Goal: Information Seeking & Learning: Find specific fact

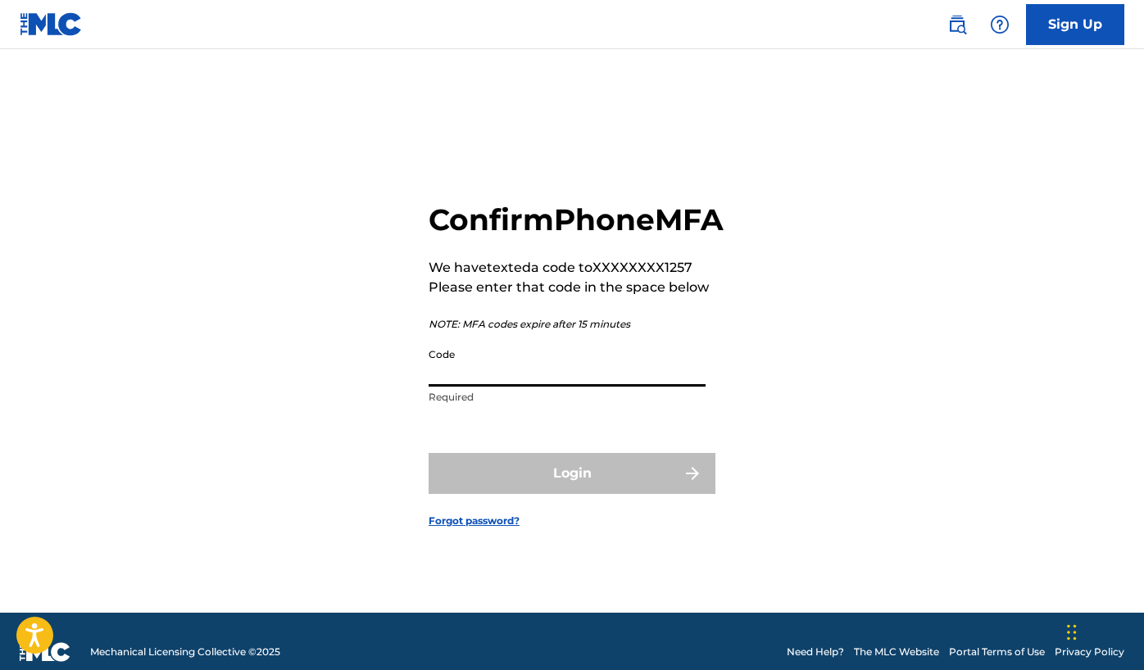
click at [554, 384] on input "Code" at bounding box center [567, 363] width 277 height 47
click at [519, 382] on input "Code" at bounding box center [567, 363] width 277 height 47
click at [257, 441] on div "Confirm Phone MFA We have texted a code to XXXXXXXX1257 Please enter that code …" at bounding box center [572, 351] width 1144 height 523
click at [449, 385] on input "Code" at bounding box center [567, 363] width 277 height 47
paste input "704700"
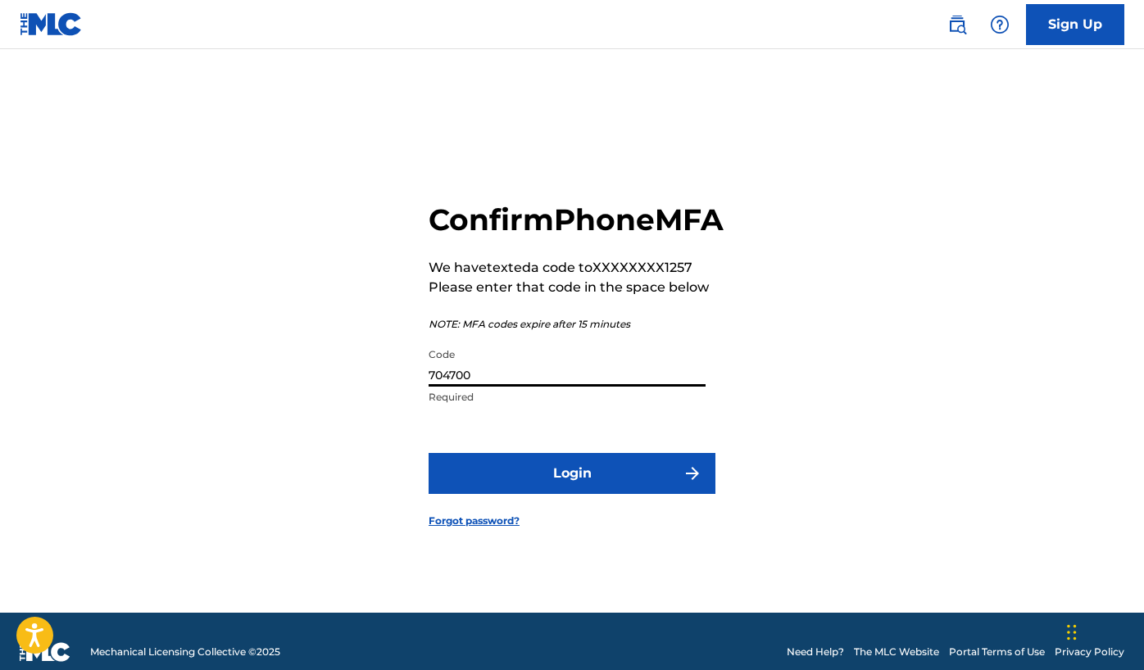
type input "704700"
click at [625, 518] on form "Confirm Phone MFA We have texted a code to XXXXXXXX1257 Please enter that code …" at bounding box center [572, 351] width 287 height 523
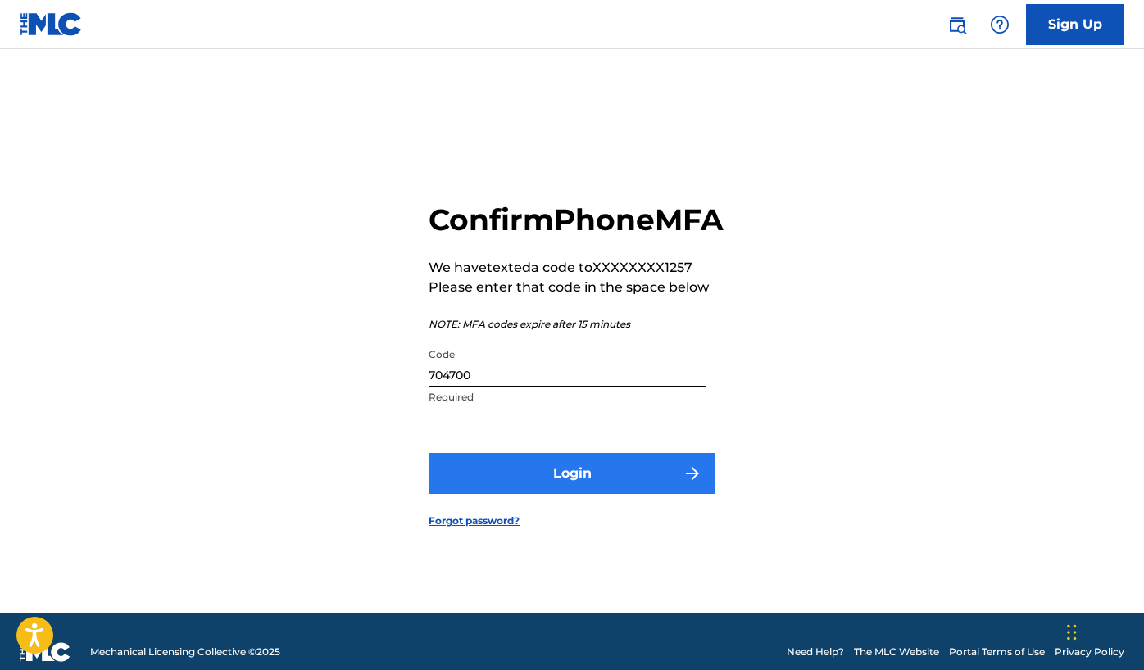
click at [589, 494] on button "Login" at bounding box center [572, 473] width 287 height 41
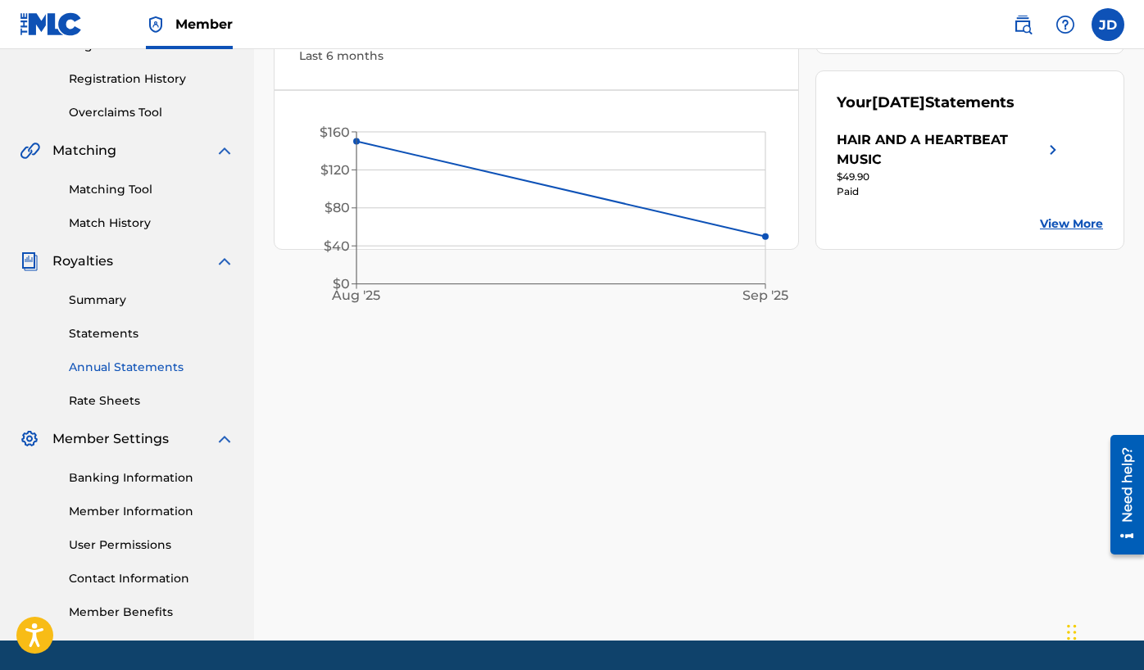
scroll to position [299, 0]
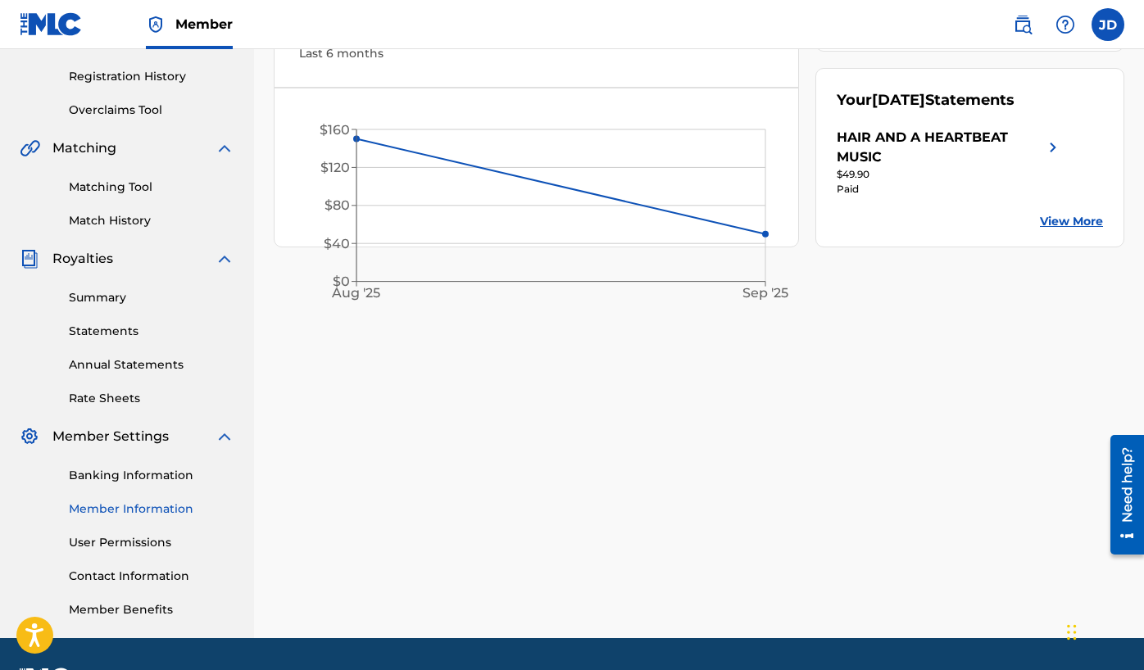
click at [136, 511] on link "Member Information" at bounding box center [152, 509] width 166 height 17
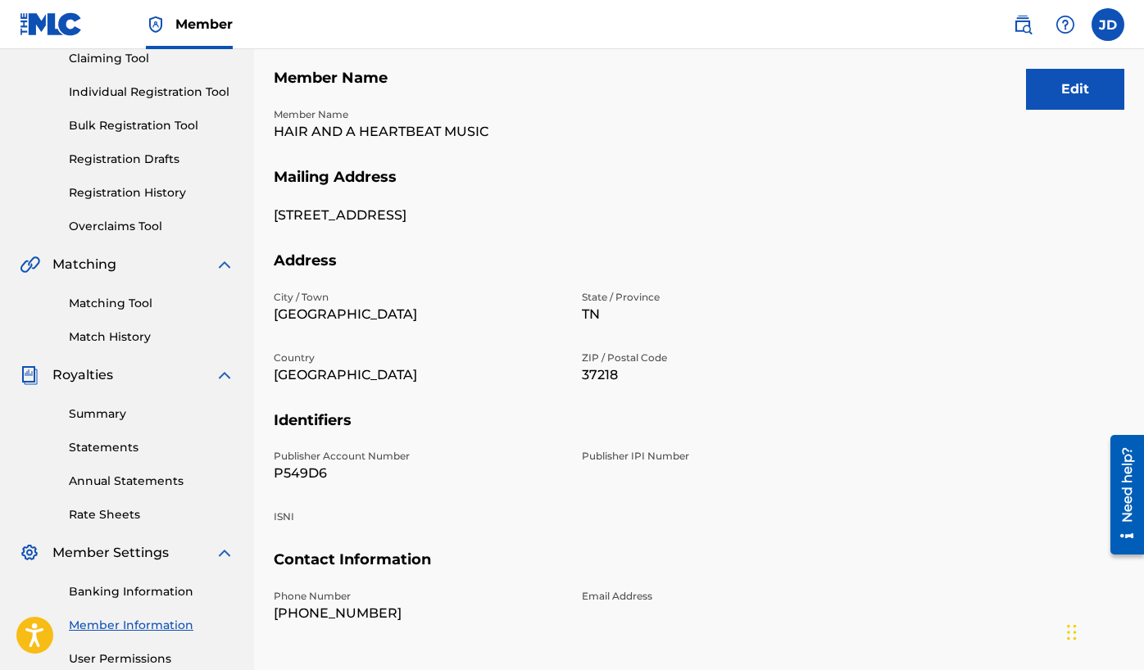
scroll to position [226, 0]
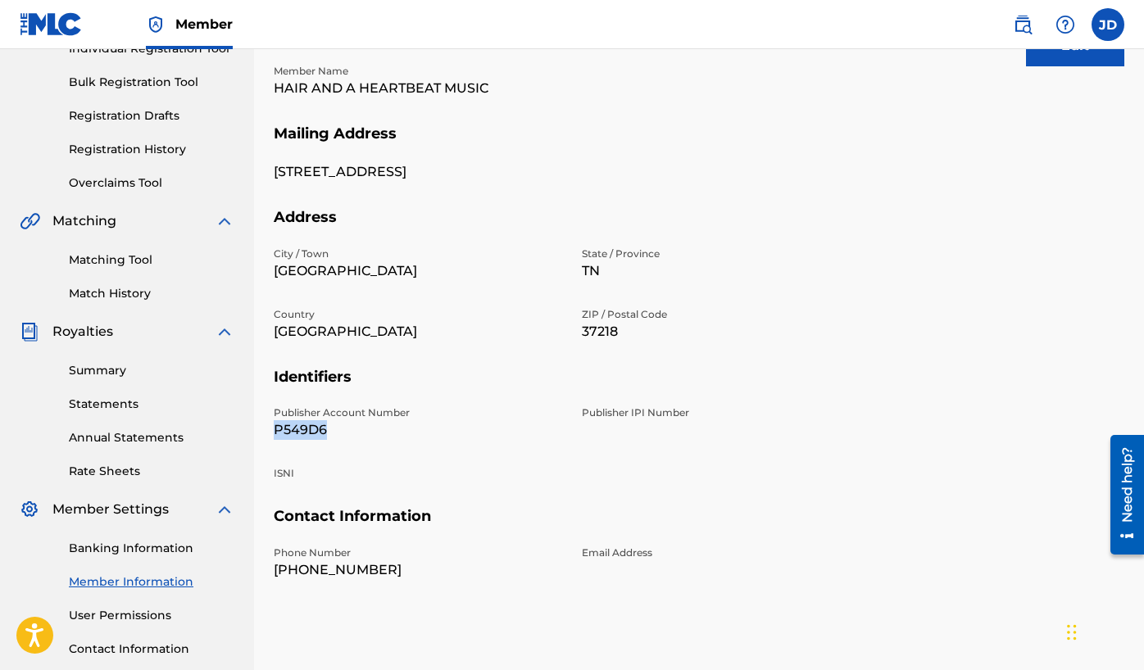
drag, startPoint x: 323, startPoint y: 430, endPoint x: 265, endPoint y: 430, distance: 58.2
click at [265, 430] on div "Mailing and Contact Information entered on the Mailing and Contact tab is used …" at bounding box center [699, 288] width 890 height 848
copy p "P549D6"
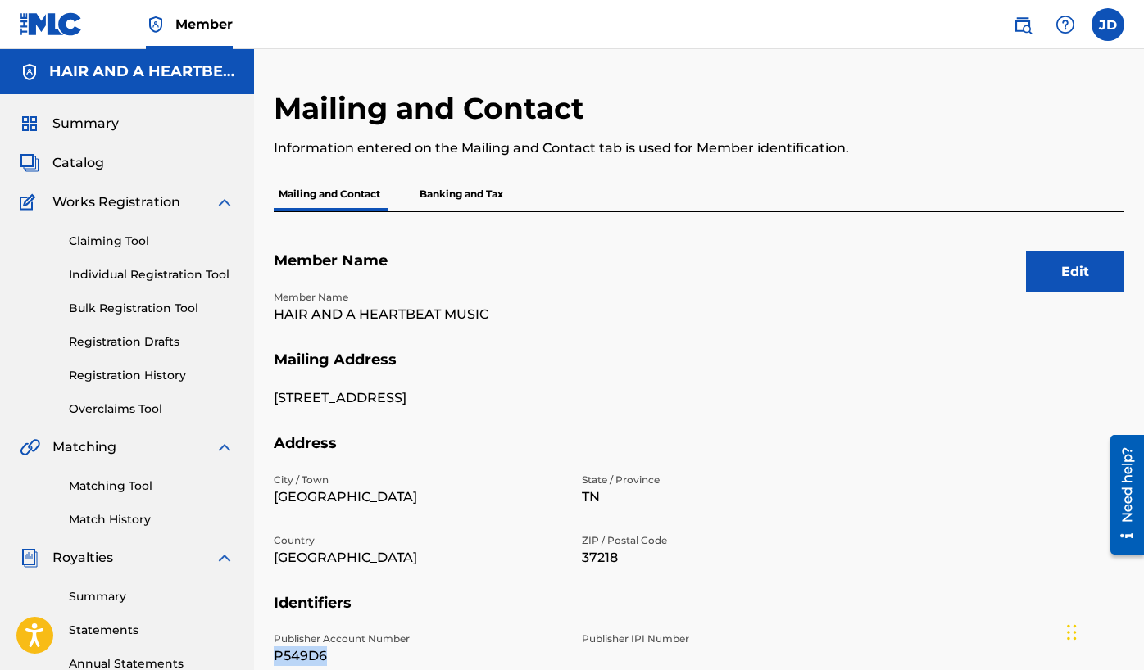
scroll to position [0, 0]
click at [202, 16] on span "Member" at bounding box center [203, 24] width 57 height 19
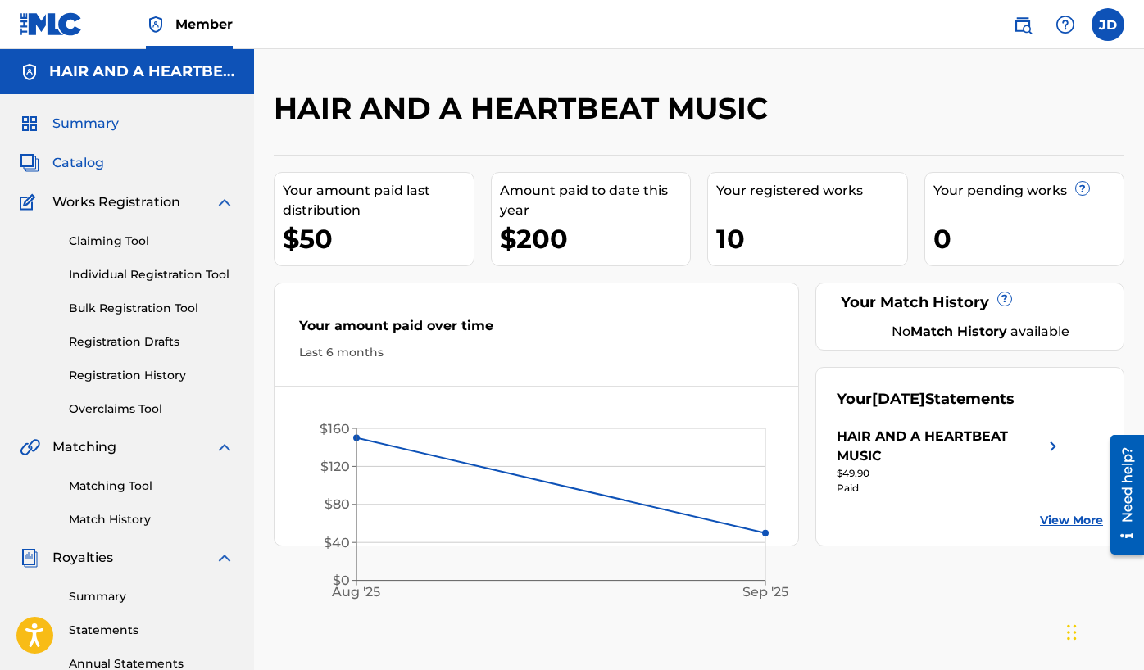
click at [82, 162] on span "Catalog" at bounding box center [78, 163] width 52 height 20
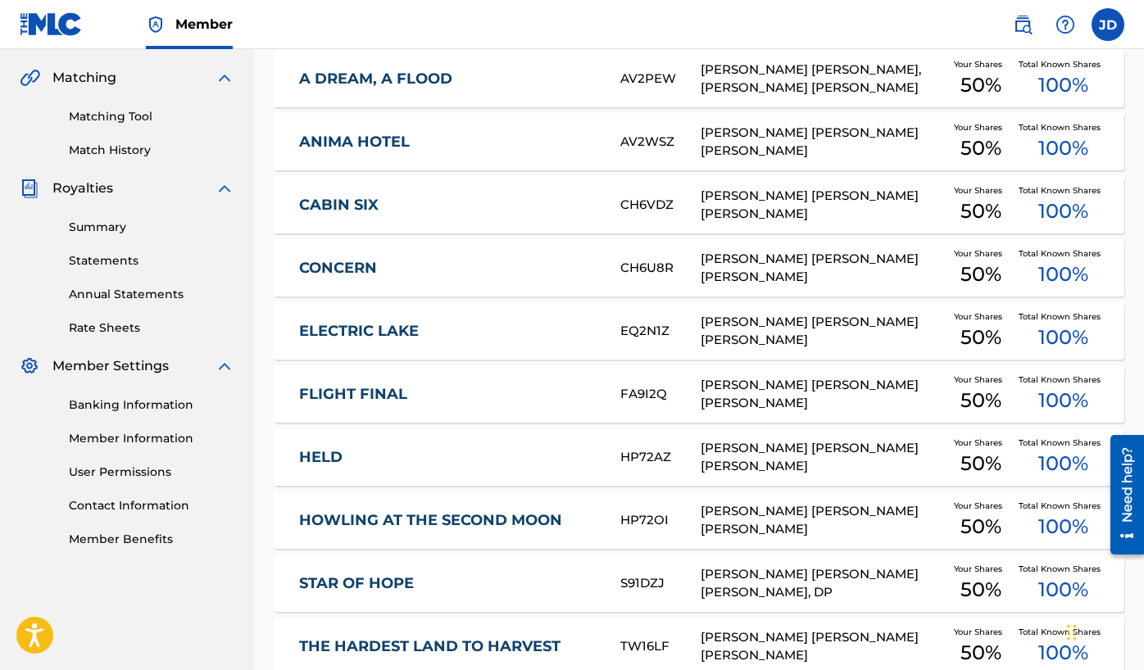
scroll to position [353, 0]
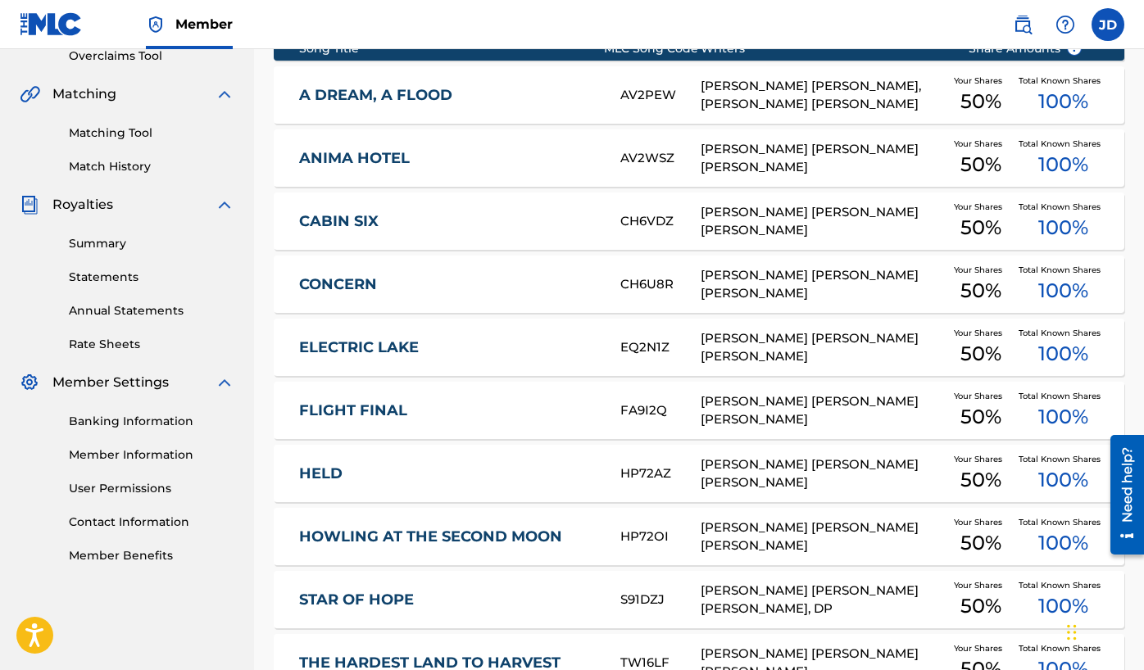
click at [732, 280] on div "[PERSON_NAME] [PERSON_NAME] [PERSON_NAME]" at bounding box center [822, 284] width 243 height 37
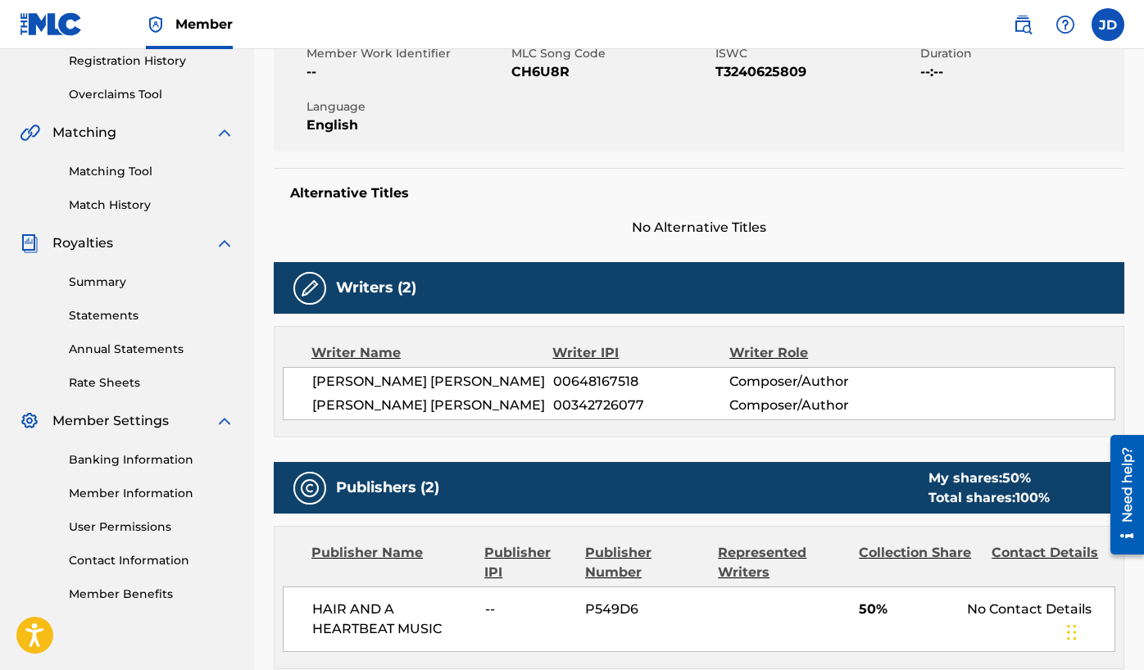
scroll to position [318, 0]
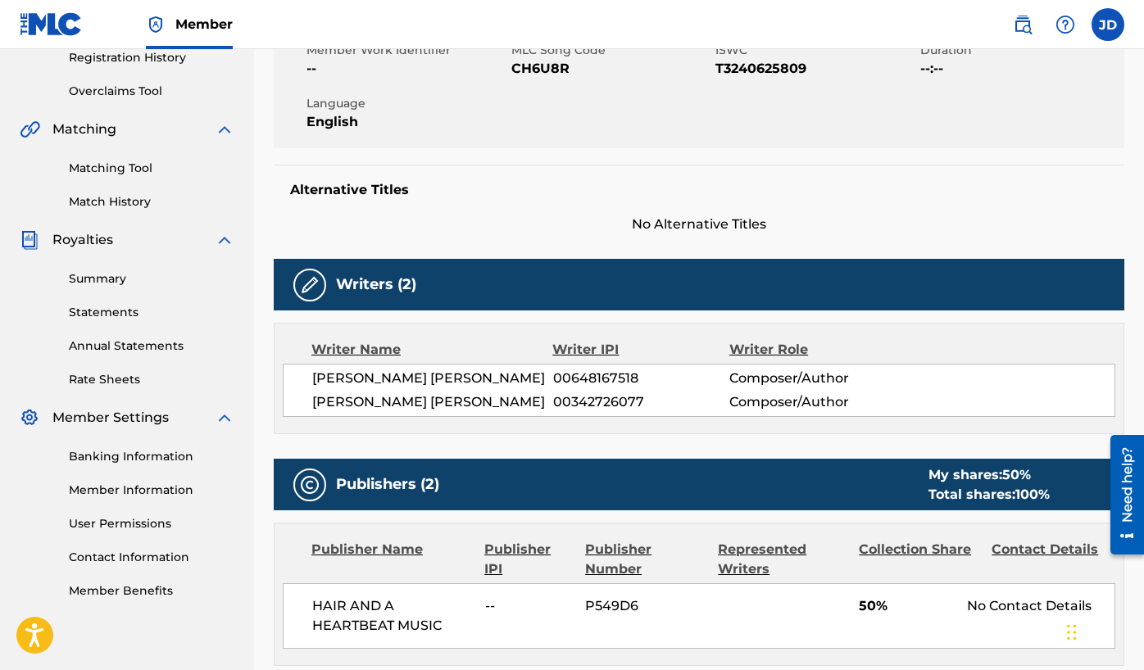
click at [608, 375] on span "00648167518" at bounding box center [641, 379] width 176 height 20
click at [620, 375] on span "00648167518" at bounding box center [641, 379] width 176 height 20
click at [604, 375] on span "00648167518" at bounding box center [641, 379] width 176 height 20
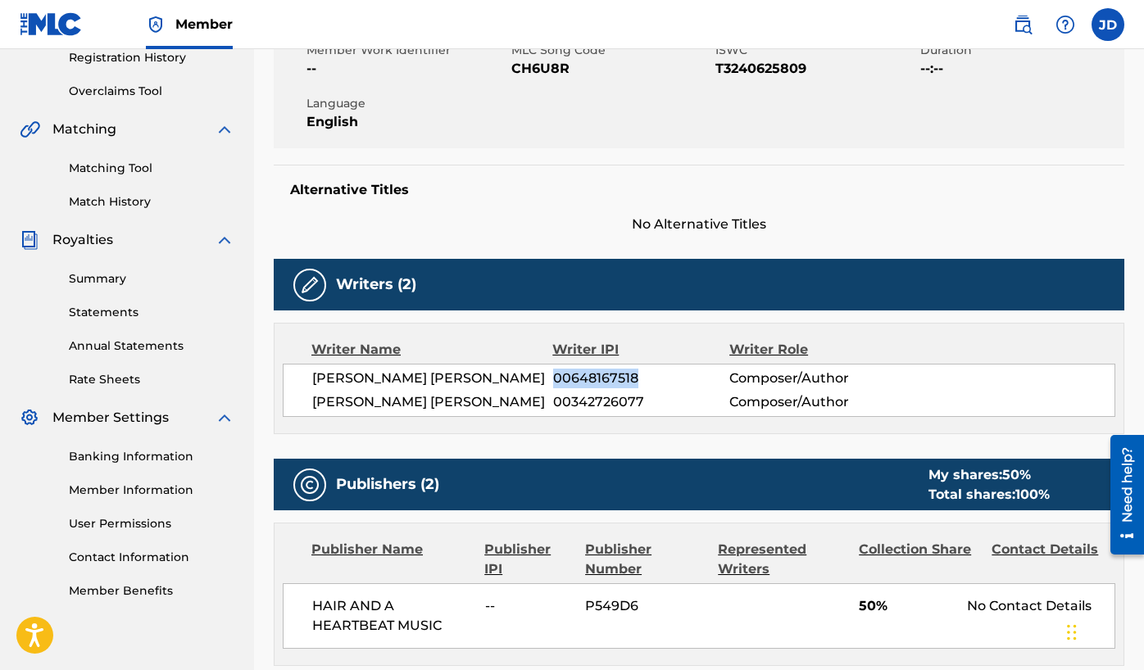
click at [604, 375] on span "00648167518" at bounding box center [641, 379] width 176 height 20
copy span "00648167518"
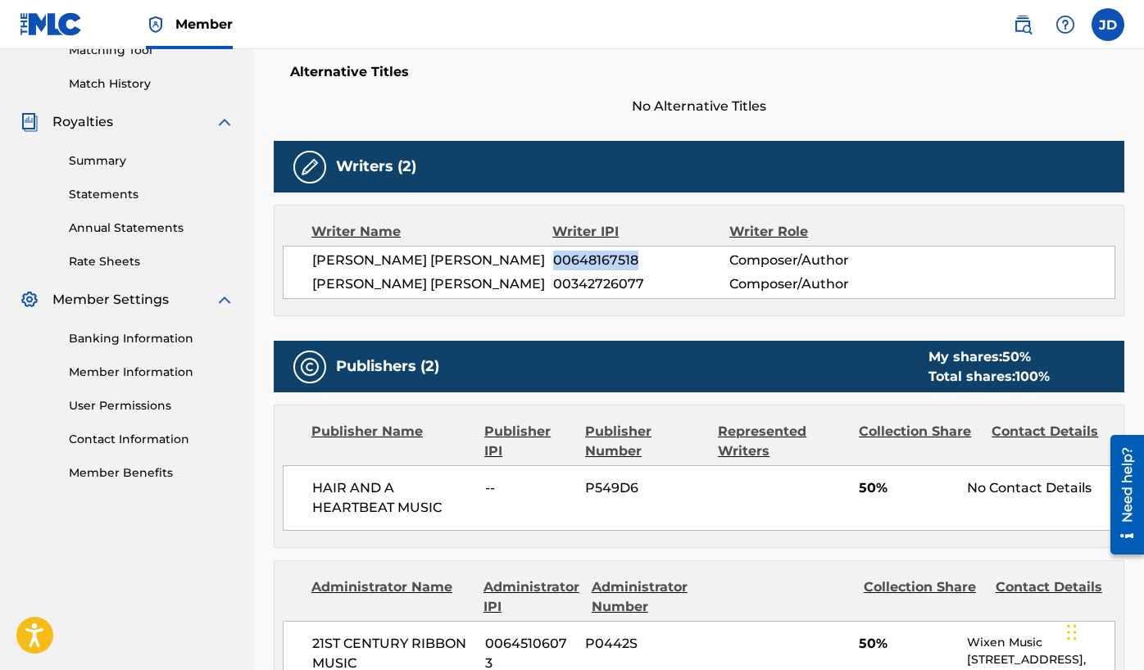
scroll to position [413, 0]
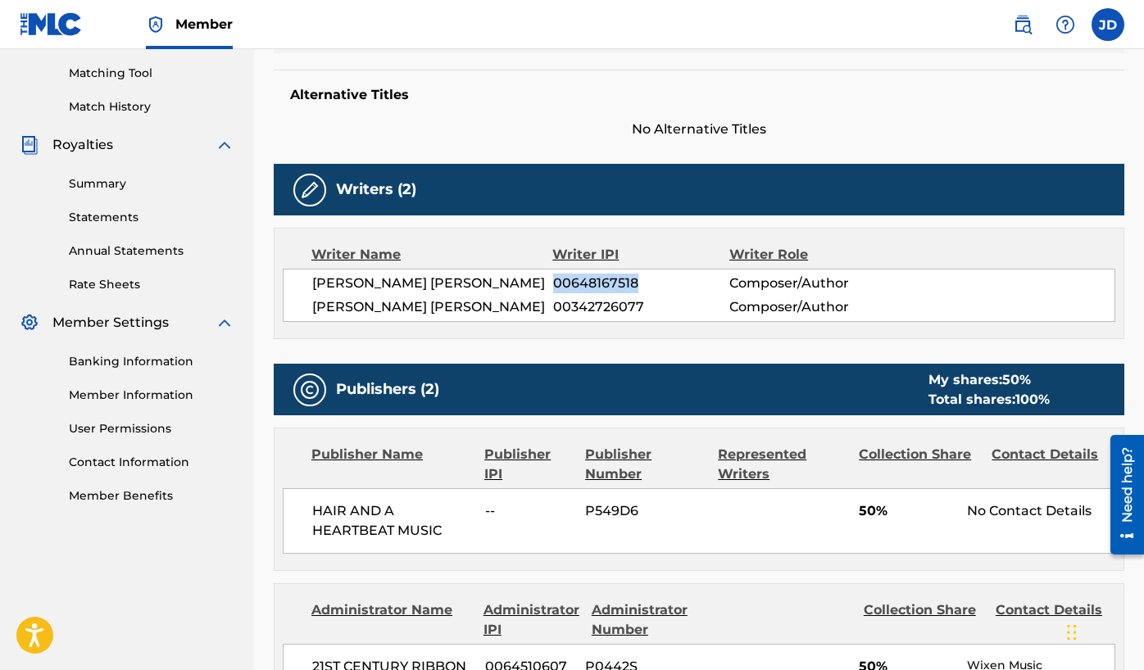
copy span "00648167518"
drag, startPoint x: 440, startPoint y: 536, endPoint x: 289, endPoint y: 493, distance: 157.5
click at [289, 493] on div "HAIR AND A HEARTBEAT MUSIC -- P549D6 50% No Contact Details" at bounding box center [699, 522] width 833 height 66
copy span "HAIR AND A HEARTBEAT MUSIC"
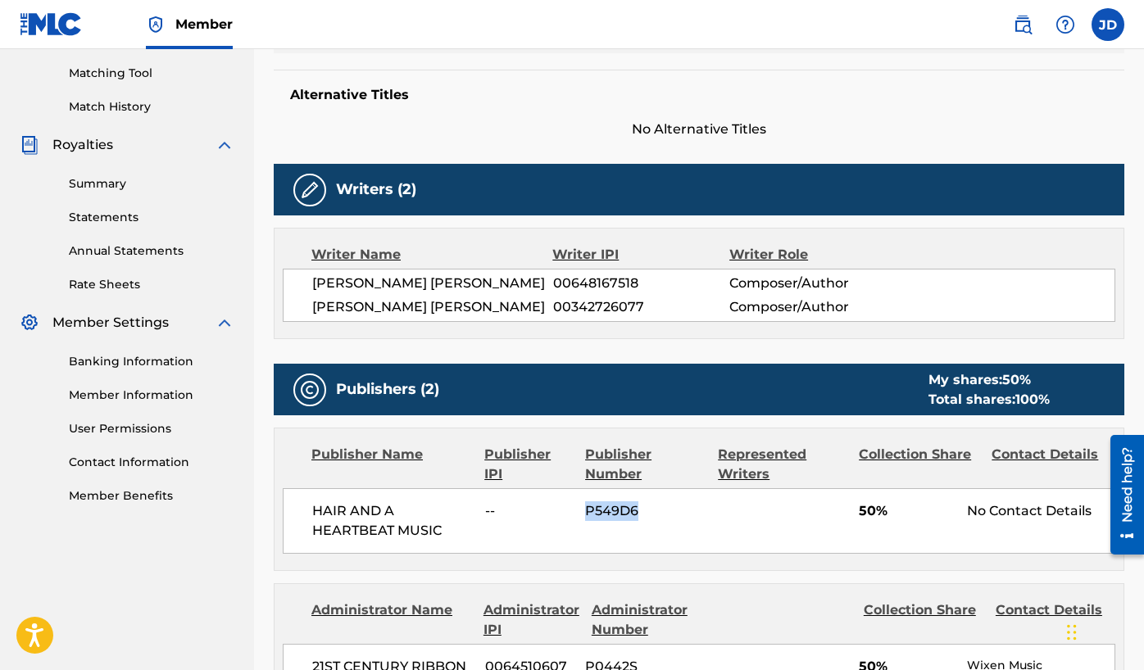
drag, startPoint x: 645, startPoint y: 508, endPoint x: 582, endPoint y: 510, distance: 63.1
click at [582, 510] on div "HAIR AND A HEARTBEAT MUSIC -- P549D6 50% No Contact Details" at bounding box center [699, 522] width 833 height 66
copy span "P549D6"
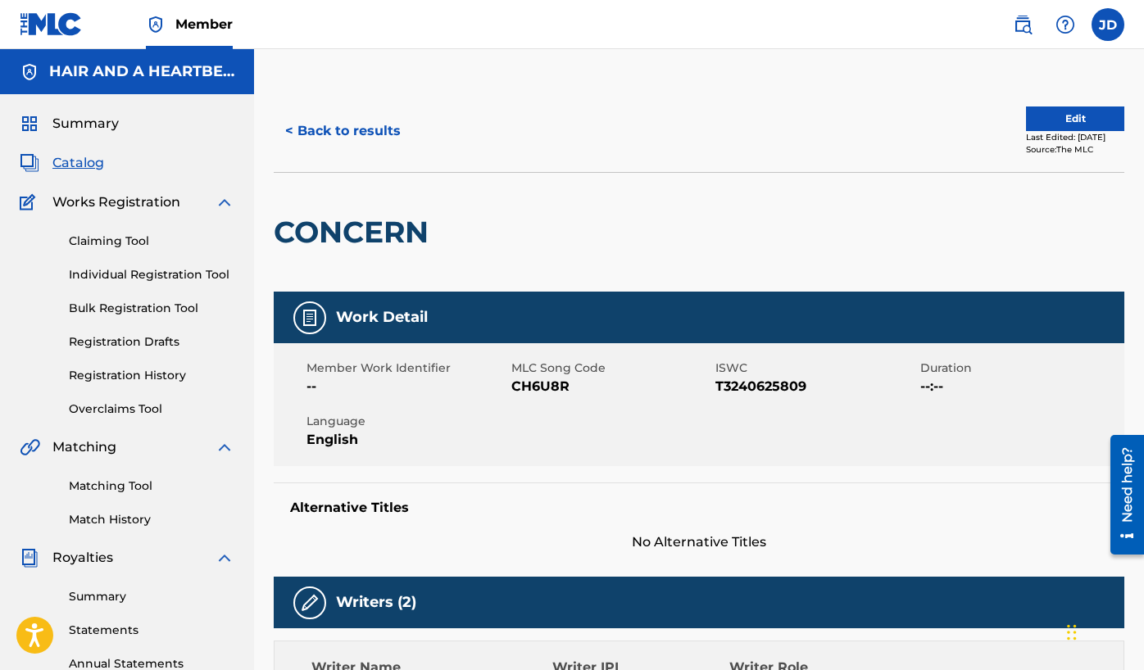
scroll to position [0, 0]
